Goal: Task Accomplishment & Management: Manage account settings

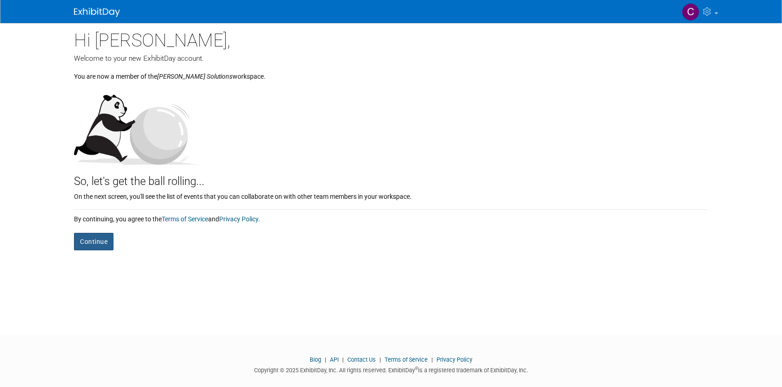
click at [85, 235] on button "Continue" at bounding box center [94, 241] width 40 height 17
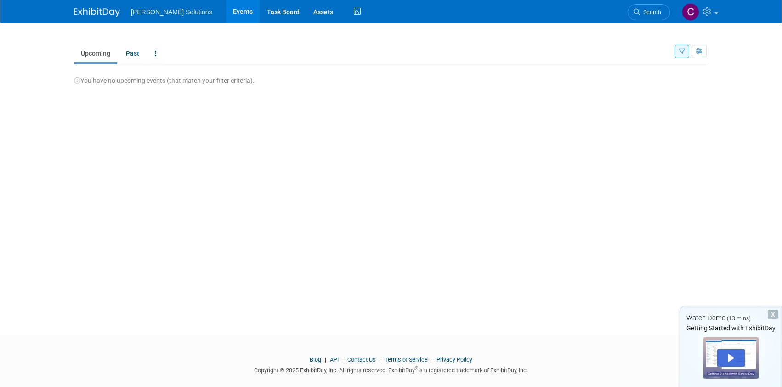
click at [96, 12] on img at bounding box center [97, 12] width 46 height 9
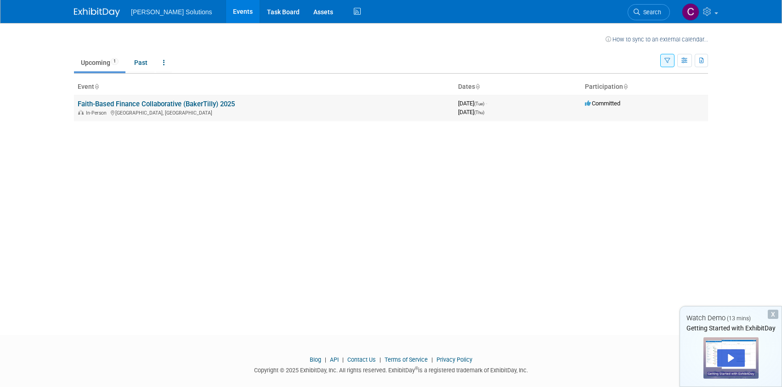
click at [165, 101] on link "Faith-Based Finance Collaborative (BakerTilly) 2025" at bounding box center [156, 104] width 157 height 8
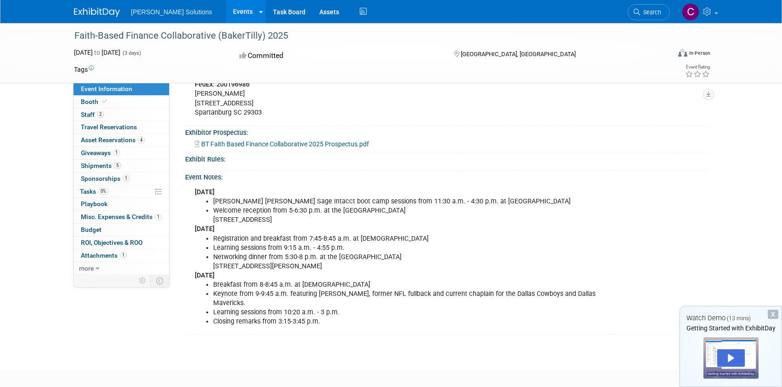
scroll to position [446, 0]
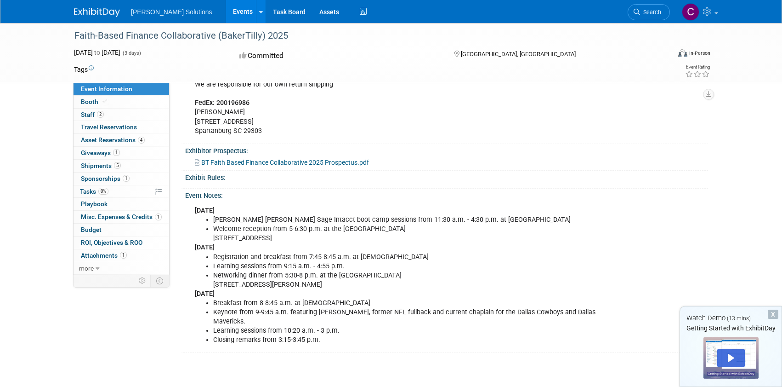
click at [367, 222] on li "[PERSON_NAME] [PERSON_NAME] Sage Intacct boot camp sessions from 11:30 a.m. - 4…" at bounding box center [406, 219] width 387 height 9
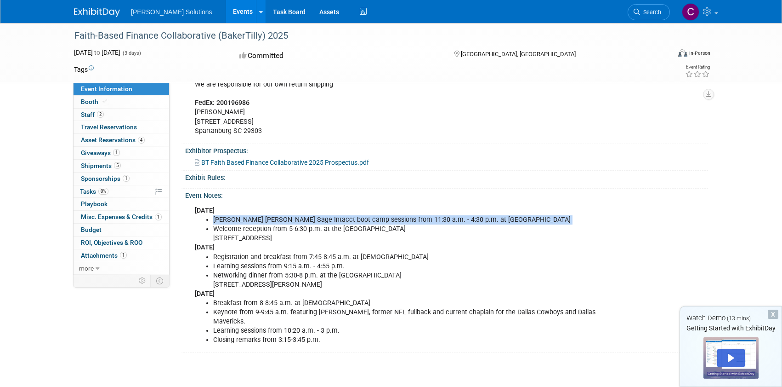
click at [367, 222] on li "[PERSON_NAME] [PERSON_NAME] Sage Intacct boot camp sessions from 11:30 a.m. - 4…" at bounding box center [406, 219] width 387 height 9
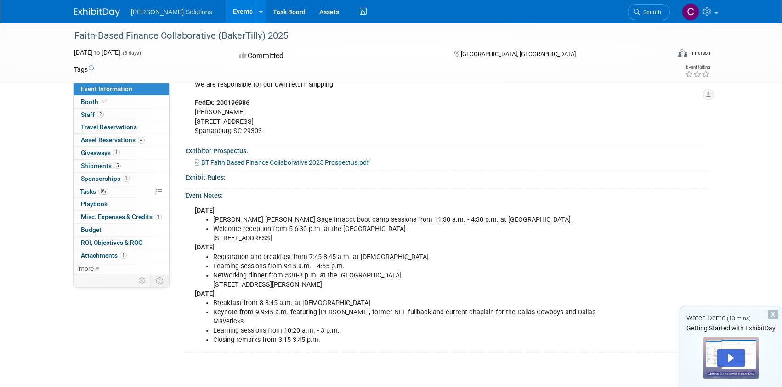
click at [316, 232] on li "Welcome reception from 5-6:30 p.m. at the [GEOGRAPHIC_DATA] [STREET_ADDRESS]" at bounding box center [406, 233] width 387 height 18
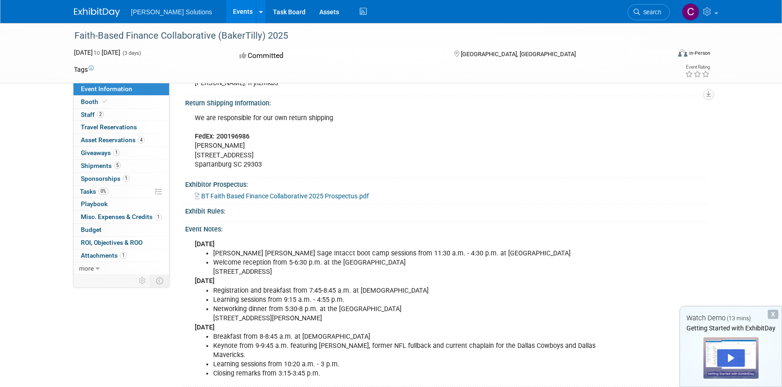
scroll to position [415, 0]
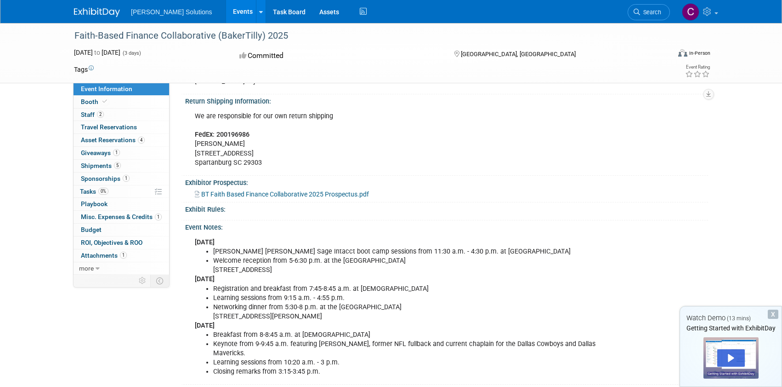
click at [503, 341] on li "Keynote from 9-9:45 a.m. featuring [PERSON_NAME], former NFL fullback and curre…" at bounding box center [406, 348] width 387 height 18
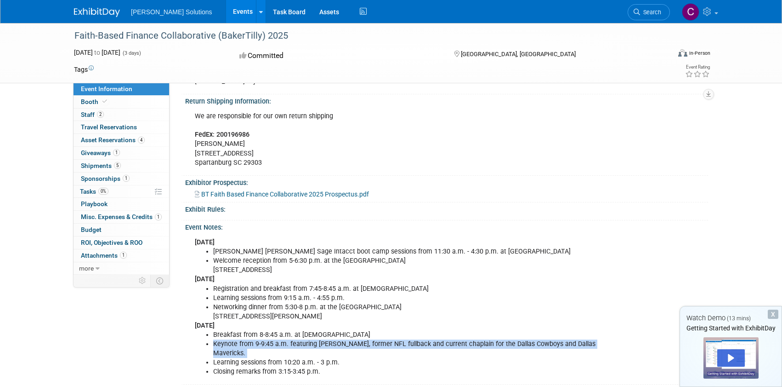
click at [503, 341] on li "Keynote from 9-9:45 a.m. featuring [PERSON_NAME], former NFL fullback and curre…" at bounding box center [406, 348] width 387 height 18
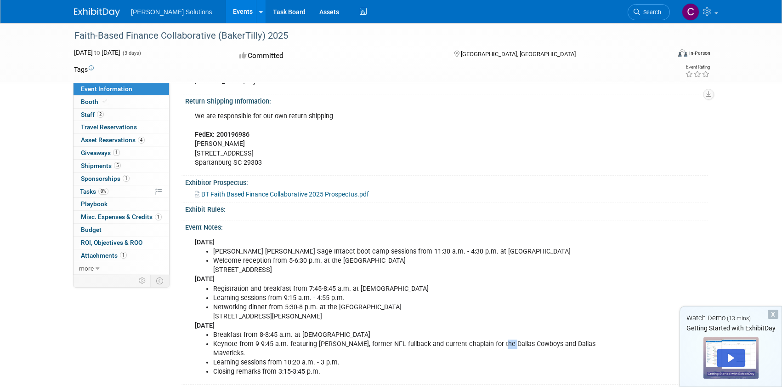
click at [503, 341] on li "Keynote from 9-9:45 a.m. featuring [PERSON_NAME], former NFL fullback and curre…" at bounding box center [406, 348] width 387 height 18
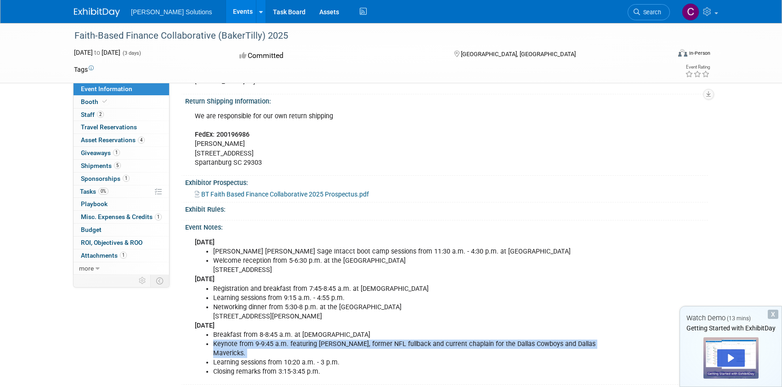
click at [503, 341] on li "Keynote from 9-9:45 a.m. featuring [PERSON_NAME], former NFL fullback and curre…" at bounding box center [406, 348] width 387 height 18
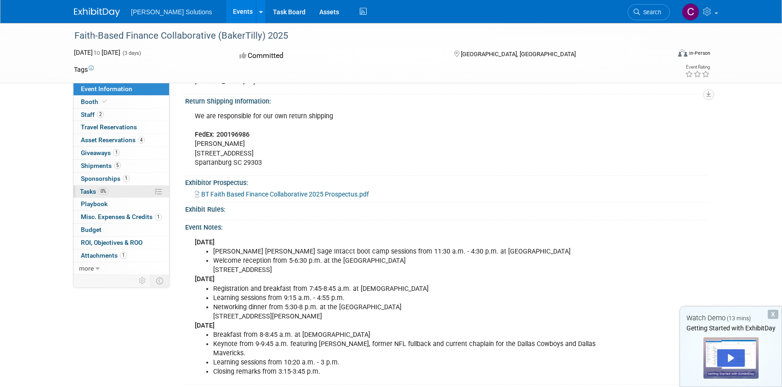
click at [84, 194] on span "Tasks 0%" at bounding box center [94, 191] width 28 height 7
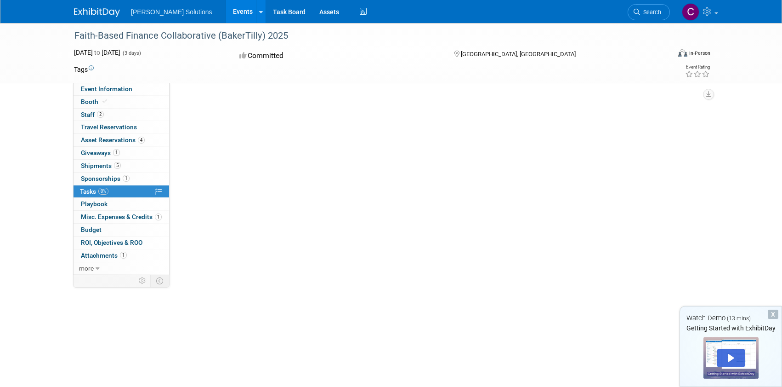
scroll to position [0, 0]
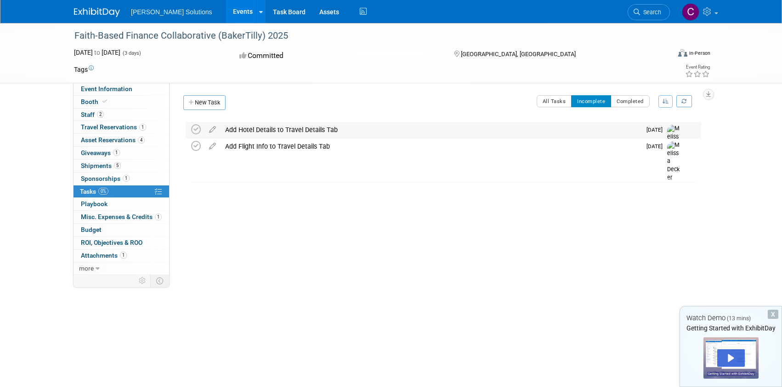
click at [243, 130] on div "Add Hotel Details to Travel Details Tab" at bounding box center [431, 130] width 421 height 16
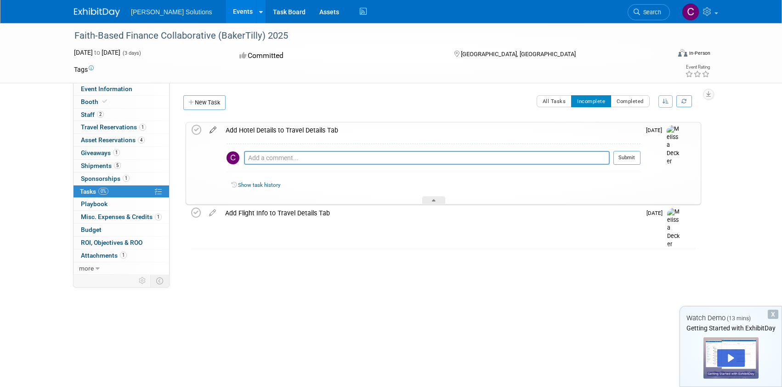
click at [216, 132] on icon at bounding box center [213, 127] width 16 height 11
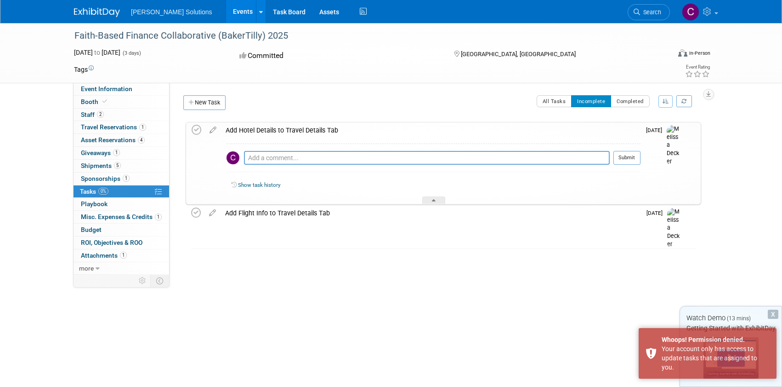
click at [409, 98] on div "All Tasks Incomplete Completed Sort View: Default By Due Date By Section, By Du…" at bounding box center [464, 104] width 476 height 19
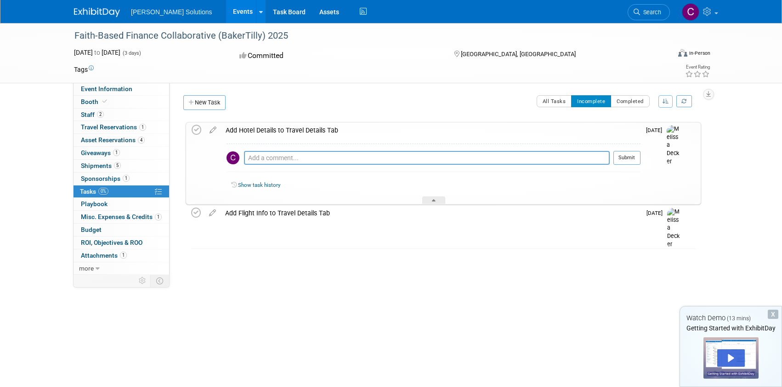
click at [733, 162] on div "Faith-Based Finance Collaborative (BakerTilly) 2025 [DATE] to [DATE] (3 days) […" at bounding box center [391, 170] width 782 height 295
click at [216, 131] on icon at bounding box center [213, 127] width 16 height 11
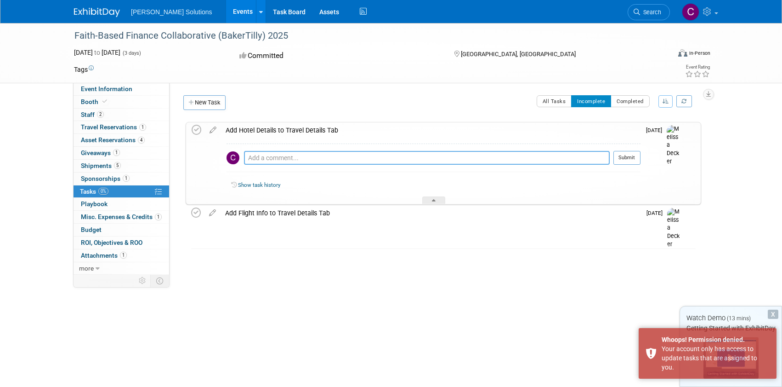
click at [303, 157] on textarea at bounding box center [427, 158] width 366 height 14
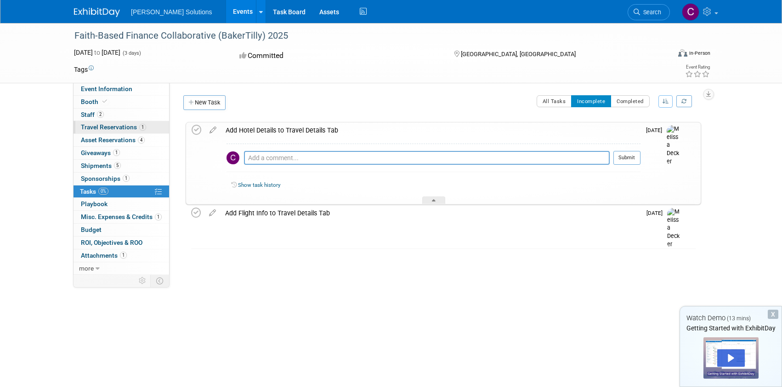
click at [103, 130] on span "Travel Reservations 1" at bounding box center [113, 126] width 65 height 7
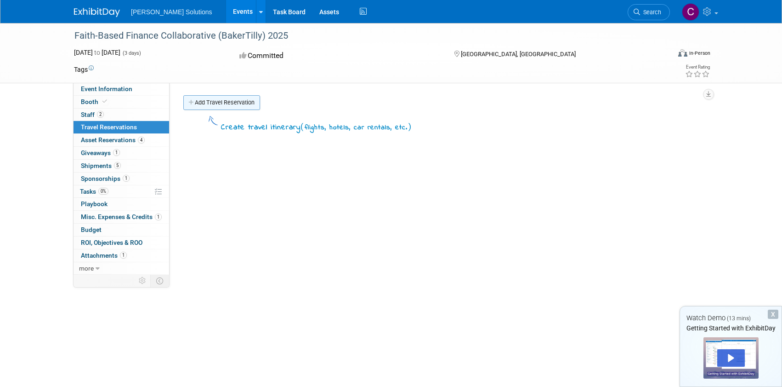
click at [237, 99] on link "Add Travel Reservation" at bounding box center [221, 102] width 77 height 15
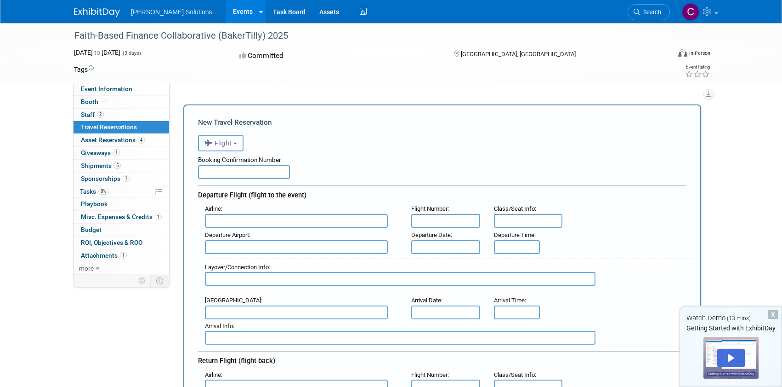
click at [232, 142] on span "Flight" at bounding box center [219, 142] width 28 height 7
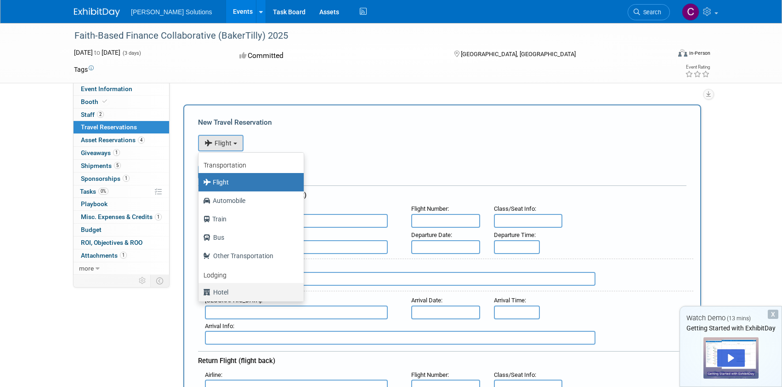
click at [235, 292] on label "Hotel" at bounding box center [248, 292] width 91 height 15
click at [200, 292] on input "Hotel" at bounding box center [197, 291] width 6 height 6
select select "6"
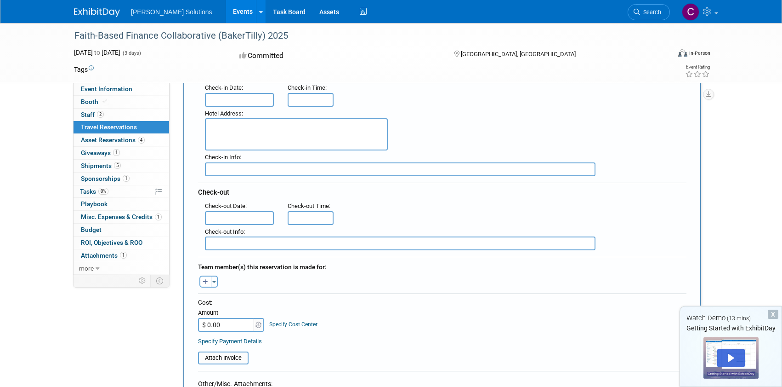
scroll to position [136, 0]
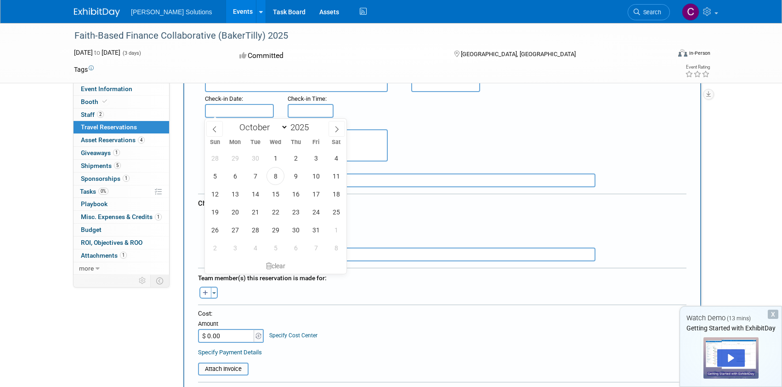
click at [233, 114] on body "[PERSON_NAME] Solutions Events Recently Viewed Events: Faith-Based Finance Coll…" at bounding box center [391, 57] width 782 height 387
click at [256, 198] on span "14" at bounding box center [255, 194] width 18 height 18
type input "[DATE]"
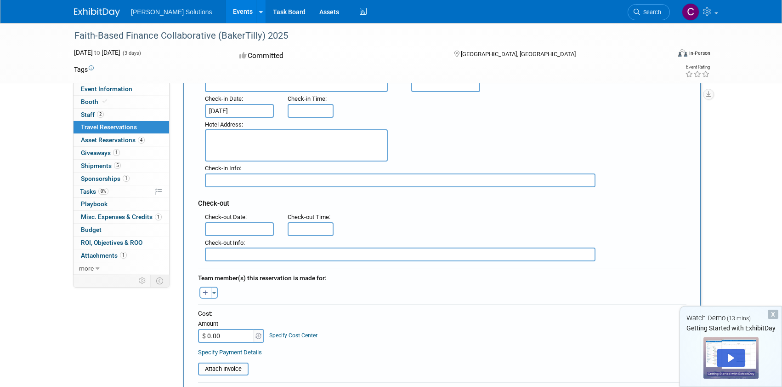
type input "3:00 PM"
click at [306, 113] on input "3:00 PM" at bounding box center [311, 111] width 46 height 14
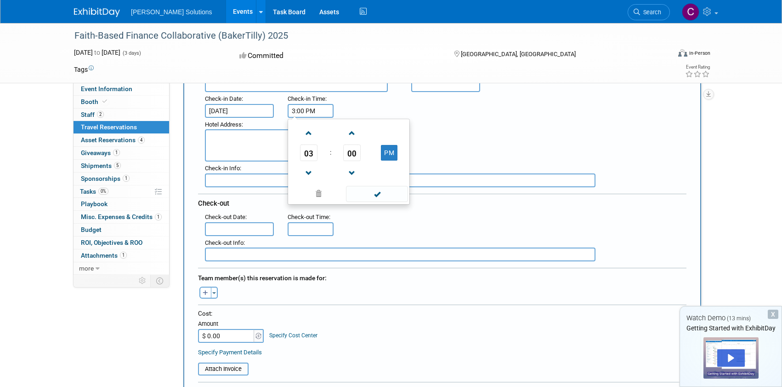
click at [362, 104] on div ": Check-in Date : [DATE] Check-in Time : 3:00 PM 03 : 00 PM 12 01 02 03 04 05 0…" at bounding box center [445, 105] width 495 height 26
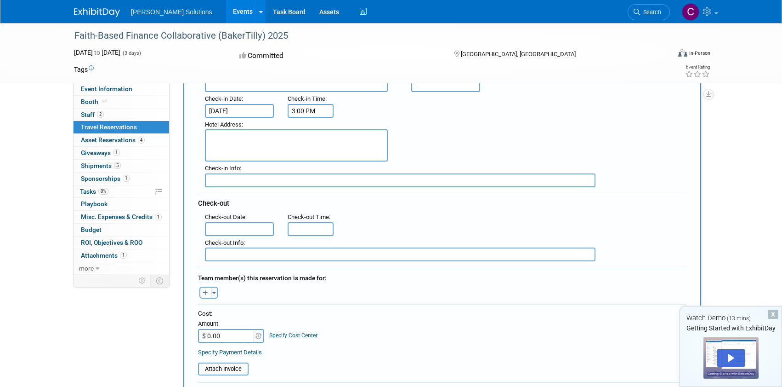
click at [245, 227] on input "text" at bounding box center [239, 229] width 69 height 14
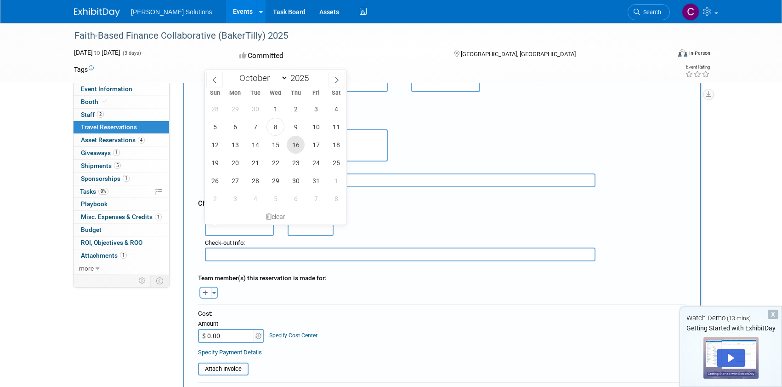
click at [298, 145] on span "16" at bounding box center [296, 145] width 18 height 18
type input "[DATE]"
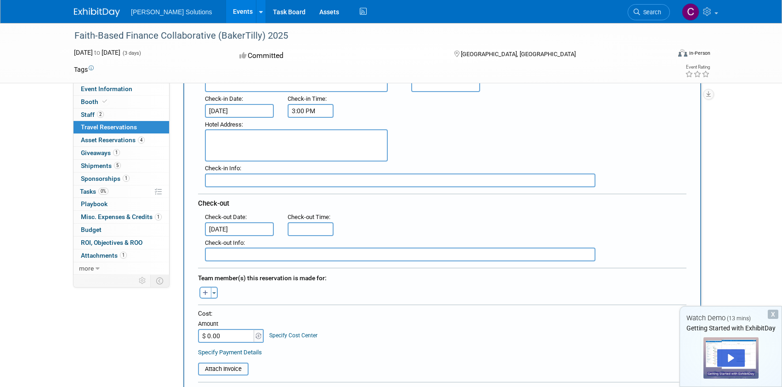
type input "11:00 AM"
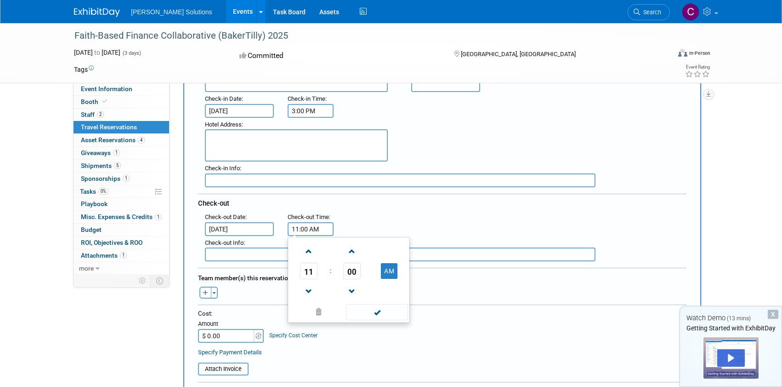
click at [301, 228] on input "11:00 AM" at bounding box center [311, 229] width 46 height 14
click at [373, 314] on span at bounding box center [377, 312] width 62 height 16
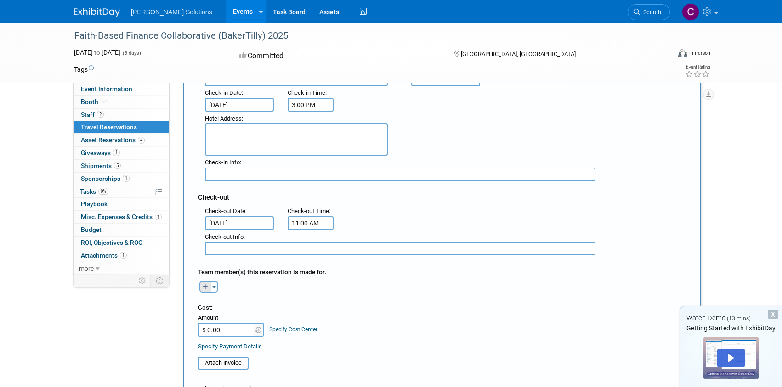
scroll to position [144, 0]
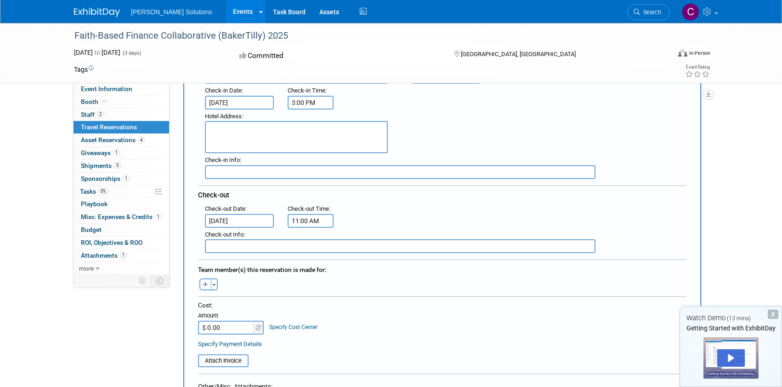
click at [203, 282] on icon "button" at bounding box center [206, 285] width 6 height 6
select select
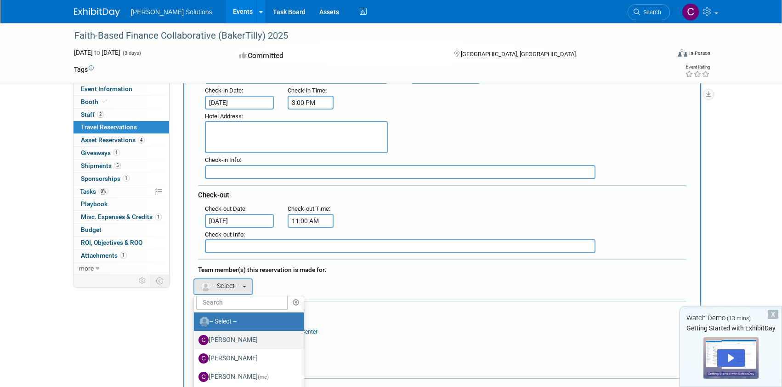
scroll to position [16, 0]
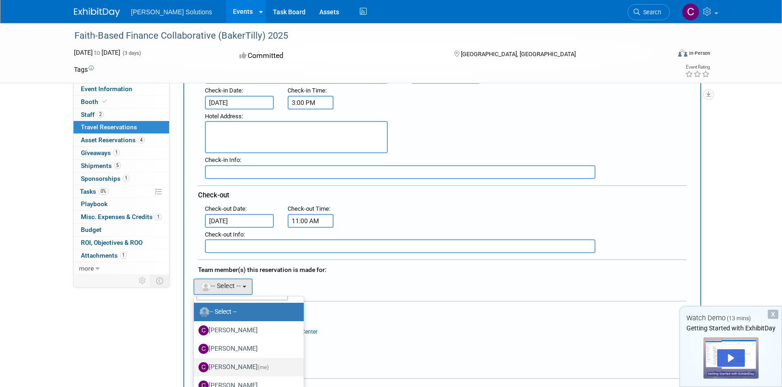
click at [247, 363] on label "[PERSON_NAME] (me)" at bounding box center [247, 366] width 96 height 15
click at [195, 363] on input "[PERSON_NAME] (me)" at bounding box center [192, 366] width 6 height 6
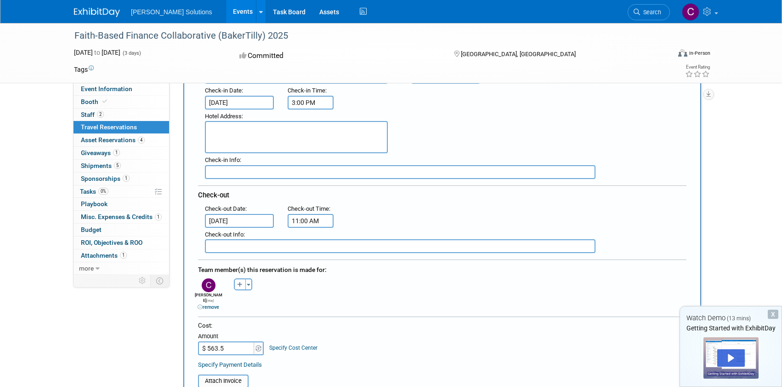
type input "$ 563.50"
click at [438, 316] on div at bounding box center [442, 318] width 489 height 5
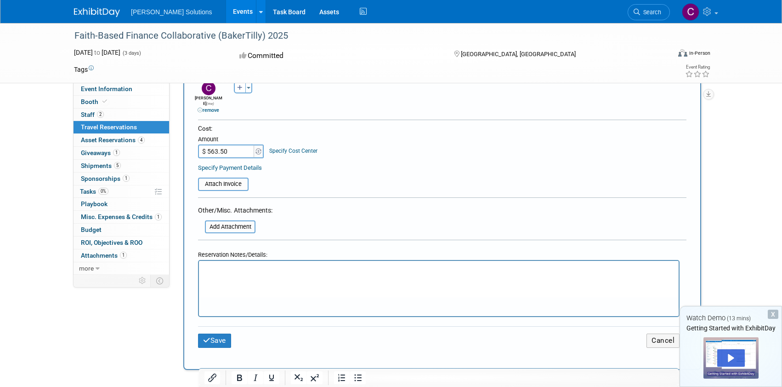
scroll to position [371, 0]
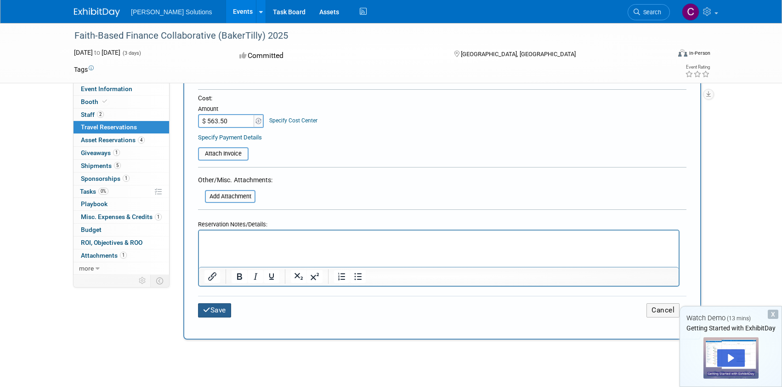
click at [212, 303] on button "Save" at bounding box center [214, 310] width 33 height 14
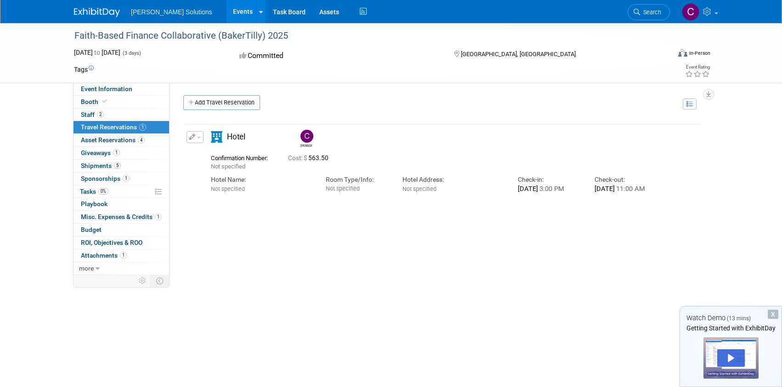
click at [98, 218] on span "Misc. Expenses & Credits 1" at bounding box center [121, 216] width 81 height 7
